Goal: Task Accomplishment & Management: Complete application form

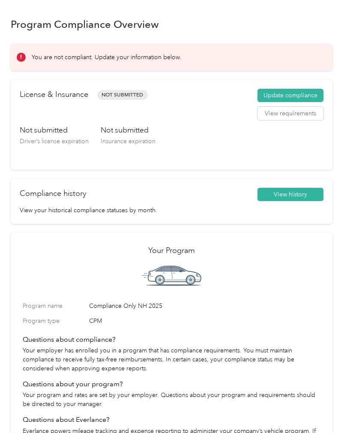
click at [292, 93] on button "Update compliance" at bounding box center [291, 96] width 66 height 14
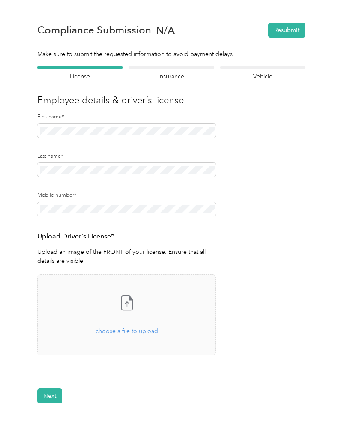
click at [133, 302] on icon at bounding box center [126, 302] width 17 height 17
click at [281, 14] on section "Back Home Compliance overview Compliance submission Compliance Submission N/A R…" at bounding box center [172, 220] width 322 height 419
click at [140, 329] on span "choose a file to upload" at bounding box center [127, 331] width 63 height 7
click at [130, 331] on span "choose a file to upload" at bounding box center [127, 331] width 63 height 7
click at [290, 32] on button "Resubmit" at bounding box center [286, 30] width 37 height 15
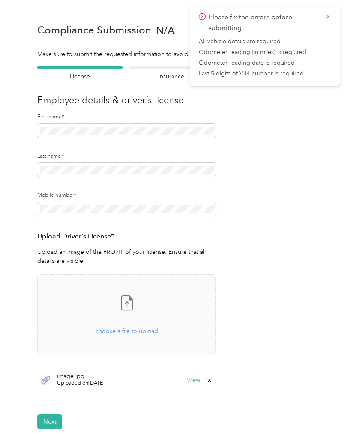
click at [326, 15] on icon at bounding box center [328, 17] width 7 height 8
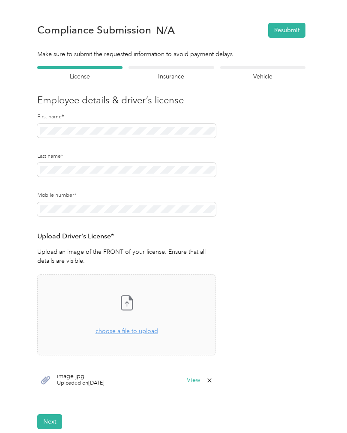
click at [127, 328] on span "choose a file to upload" at bounding box center [127, 331] width 63 height 7
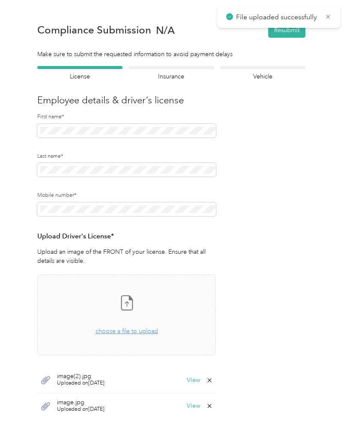
click at [294, 14] on p "File uploaded successfully" at bounding box center [277, 17] width 83 height 11
click at [295, 18] on p "File uploaded successfully" at bounding box center [277, 17] width 83 height 11
click at [171, 373] on div "image(2).jpg Uploaded on [DATE] View" at bounding box center [126, 380] width 179 height 26
click at [200, 381] on button "View" at bounding box center [193, 380] width 13 height 6
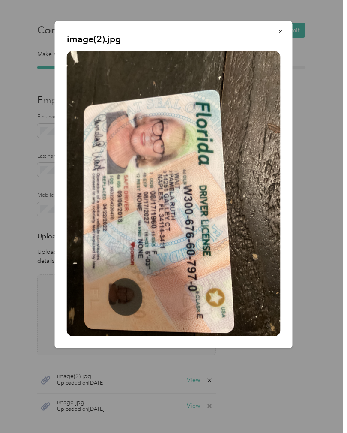
click at [265, 273] on img at bounding box center [174, 193] width 214 height 285
click at [80, 389] on div at bounding box center [173, 216] width 347 height 433
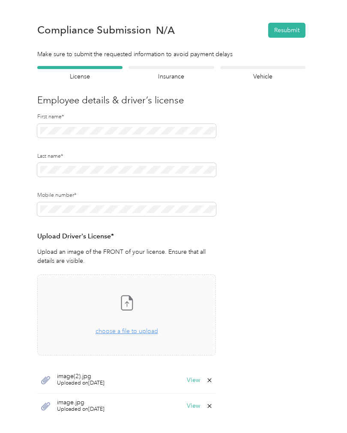
click at [91, 374] on span "image(2).jpg" at bounding box center [81, 376] width 48 height 6
click at [91, 373] on span "image(2).jpg" at bounding box center [81, 376] width 48 height 6
click at [76, 382] on span "Uploaded on [DATE]" at bounding box center [81, 383] width 48 height 8
click at [47, 379] on icon at bounding box center [45, 380] width 9 height 8
click at [197, 405] on button "View" at bounding box center [193, 406] width 13 height 6
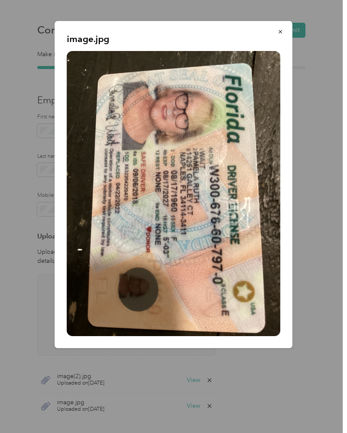
click at [283, 371] on div at bounding box center [173, 216] width 347 height 433
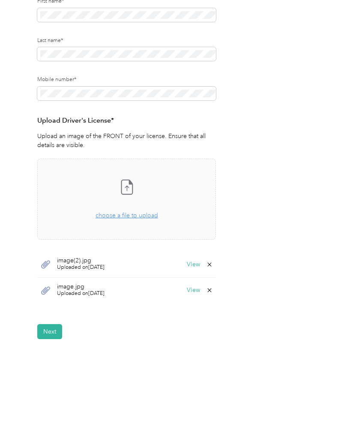
scroll to position [115, 0]
click at [53, 328] on button "Next" at bounding box center [49, 332] width 25 height 15
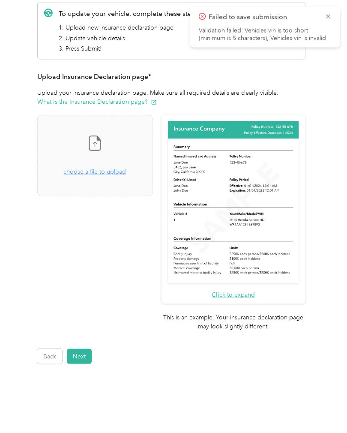
scroll to position [0, 0]
click at [330, 16] on icon at bounding box center [328, 17] width 7 height 8
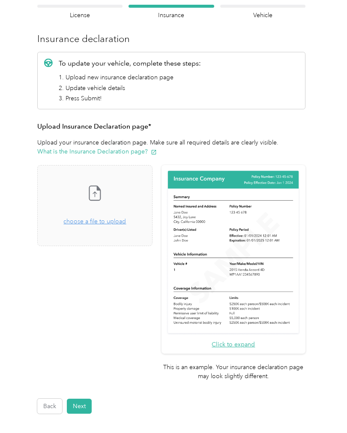
scroll to position [61, 0]
click at [271, 274] on img at bounding box center [233, 252] width 135 height 166
click at [255, 340] on button "Click to expand" at bounding box center [233, 344] width 43 height 9
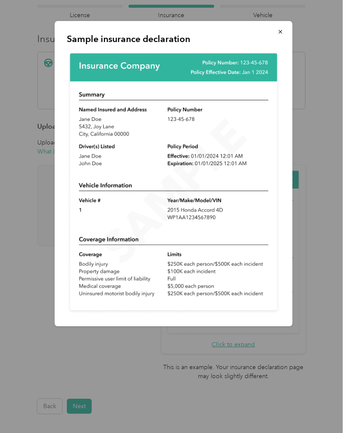
click at [216, 365] on div at bounding box center [173, 216] width 347 height 433
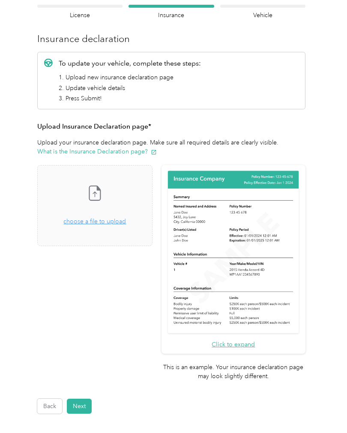
click at [82, 399] on button "Next" at bounding box center [79, 406] width 25 height 15
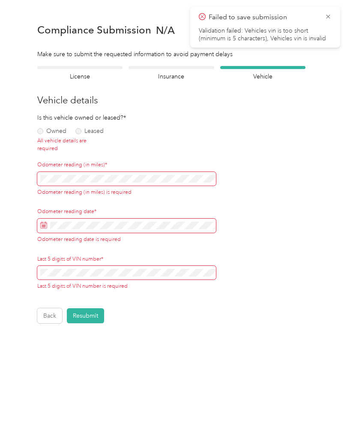
click at [44, 133] on label "Owned" at bounding box center [51, 131] width 29 height 6
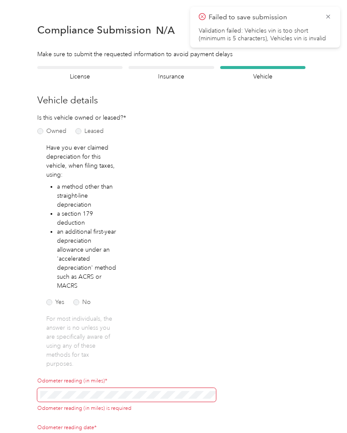
click at [84, 300] on label "No" at bounding box center [82, 302] width 18 height 6
